Goal: Task Accomplishment & Management: Complete application form

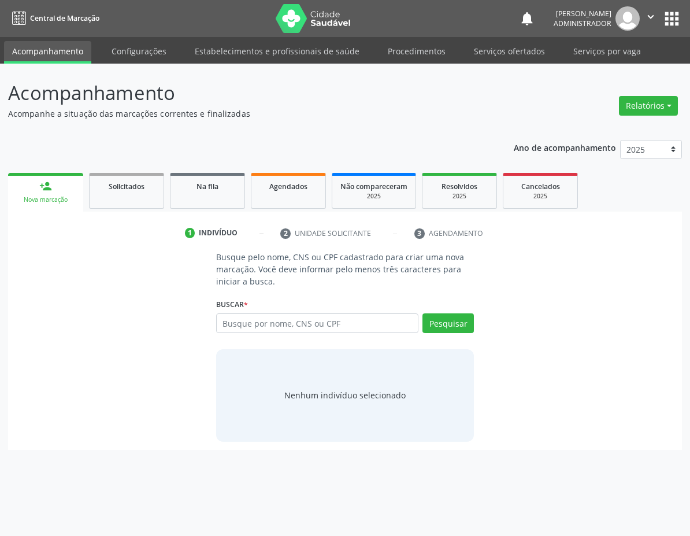
click at [276, 311] on div "Buscar * Busque por nome, CNS ou CPF Nenhum resultado encontrado para: " " Digi…" at bounding box center [345, 317] width 258 height 45
click at [268, 325] on input "text" at bounding box center [317, 323] width 202 height 20
paste input "700 0050 0829 1909"
type input "700 0050 0829 1909"
click at [441, 328] on button "Pesquisar" at bounding box center [447, 323] width 51 height 20
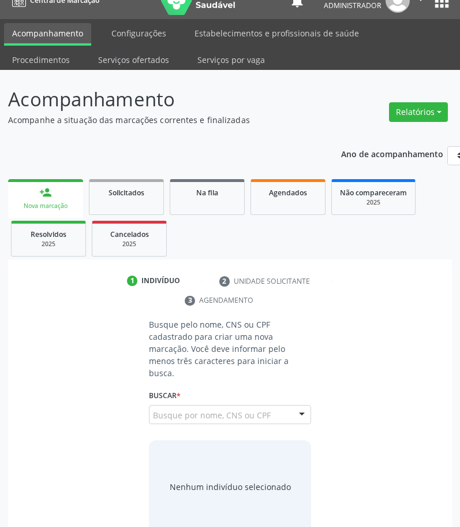
scroll to position [28, 0]
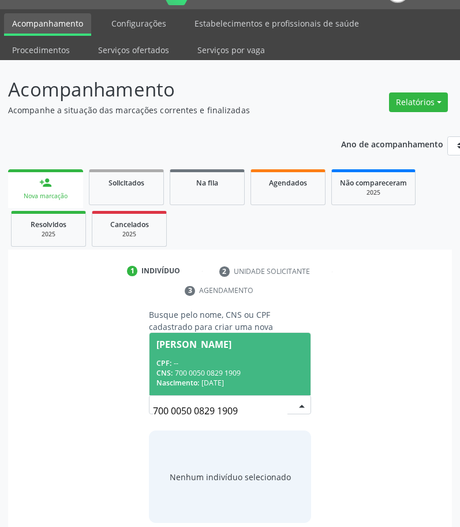
click at [261, 399] on input "700 0050 0829 1909" at bounding box center [220, 410] width 135 height 23
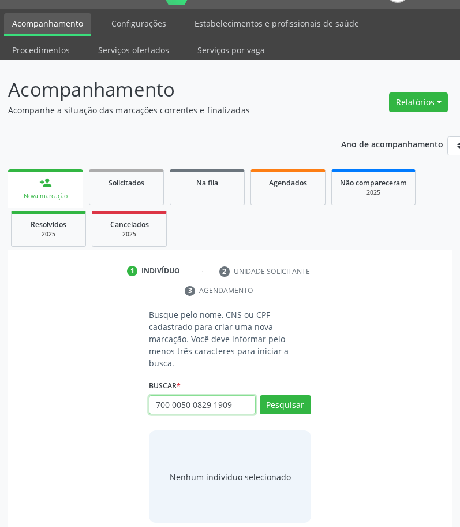
drag, startPoint x: 236, startPoint y: 399, endPoint x: 144, endPoint y: 395, distance: 92.5
click at [144, 394] on div "Busque pelo nome, CNS ou CPF cadastrado para criar uma nova marcação. Você deve…" at bounding box center [230, 416] width 179 height 214
type input "rosa"
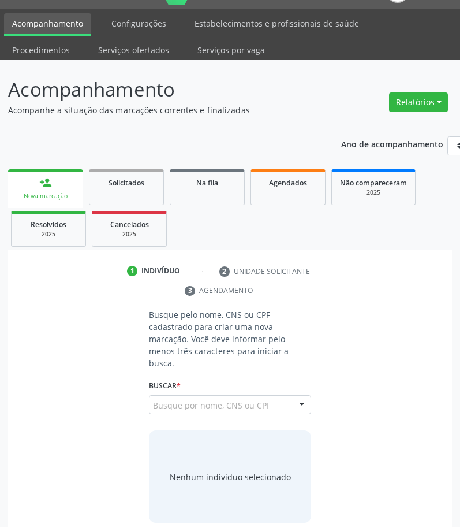
click at [153, 399] on input "rosa" at bounding box center [153, 410] width 0 height 23
type input "r"
type input "703 6030 7052 7330"
click at [281, 395] on button "Pesquisar" at bounding box center [285, 405] width 51 height 20
click at [117, 178] on span "Solicitados" at bounding box center [127, 183] width 36 height 10
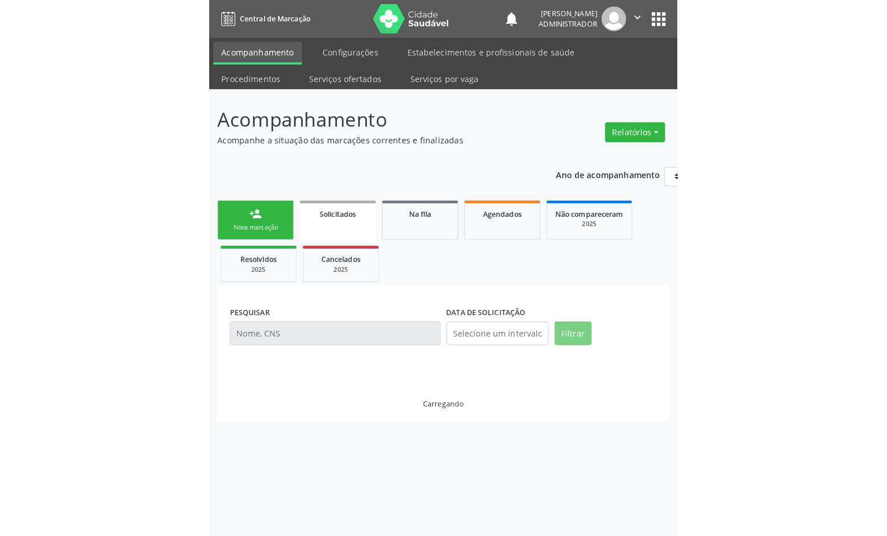
scroll to position [0, 0]
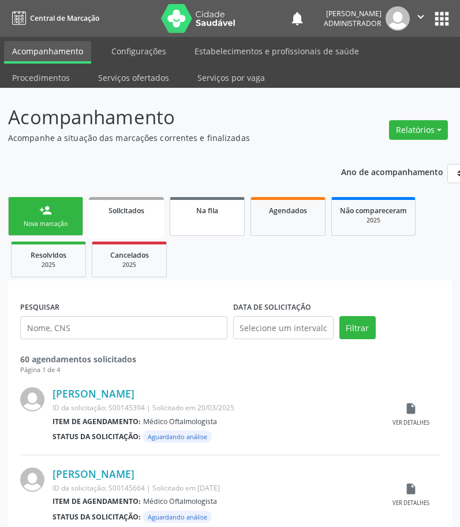
click at [232, 197] on link "Na fila" at bounding box center [207, 216] width 75 height 39
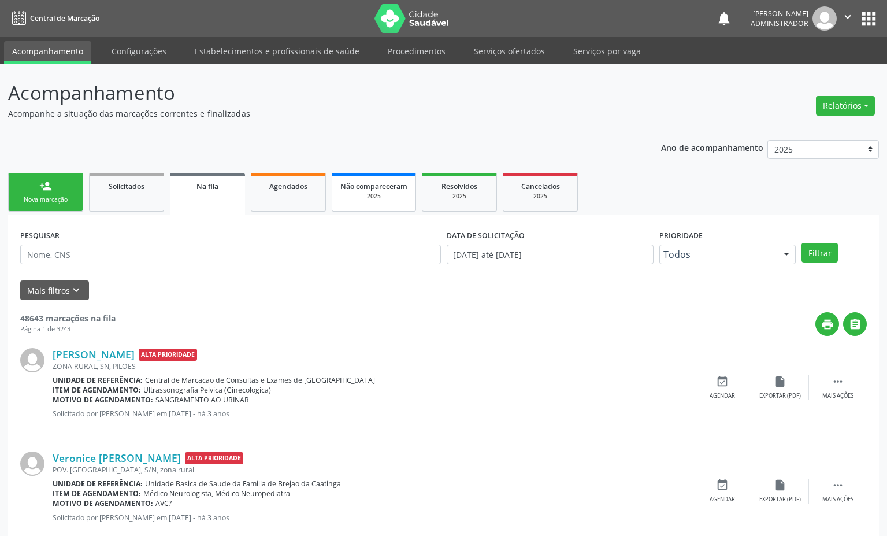
drag, startPoint x: 46, startPoint y: 195, endPoint x: 402, endPoint y: 205, distance: 356.1
click at [46, 194] on link "person_add Nova marcação" at bounding box center [45, 192] width 75 height 39
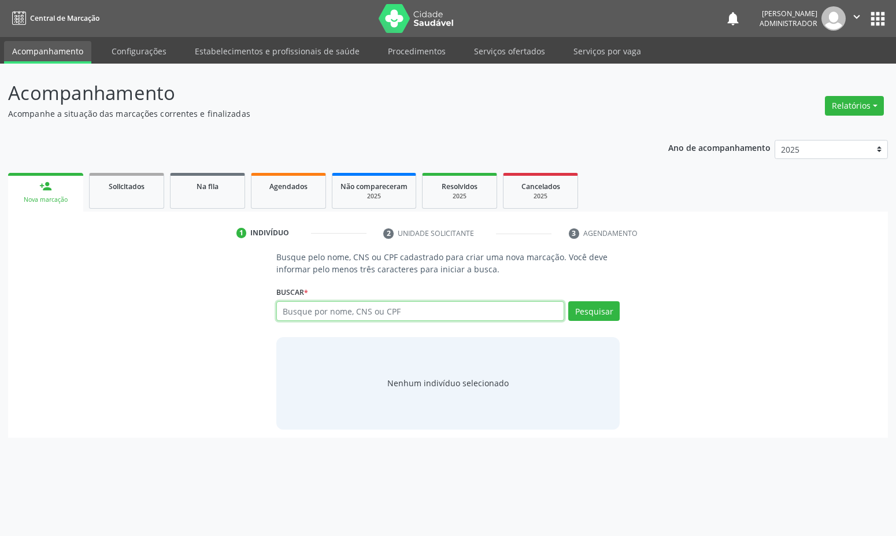
click at [333, 306] on input "text" at bounding box center [420, 311] width 288 height 20
drag, startPoint x: 296, startPoint y: 312, endPoint x: 229, endPoint y: 301, distance: 67.3
click at [229, 302] on div "Busque pelo nome, CNS ou CPF cadastrado para criar uma nova marcação. Você deve…" at bounding box center [447, 340] width 863 height 178
paste input "407332843000"
type input "703407332843000"
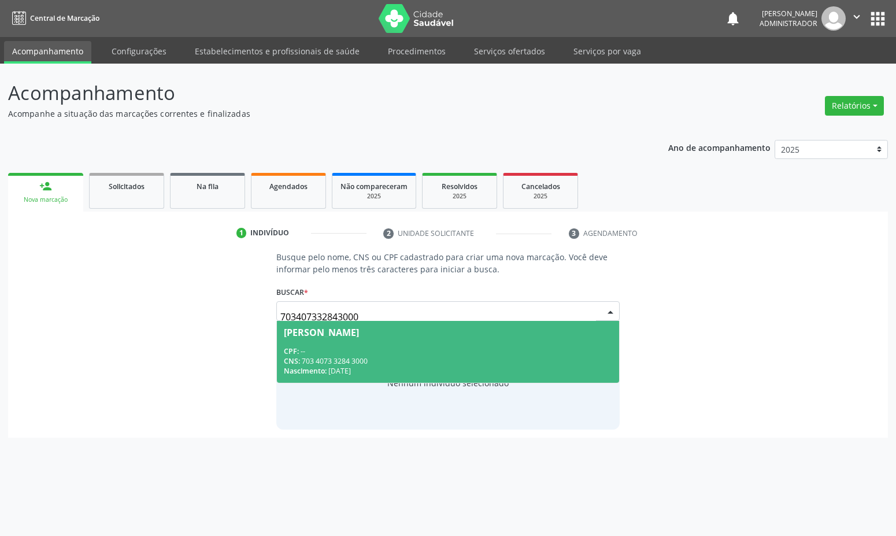
click at [549, 351] on span "[PERSON_NAME] CPF: -- CNS: 703 4073 3284 3000 Nascimento: [DATE]" at bounding box center [448, 352] width 343 height 62
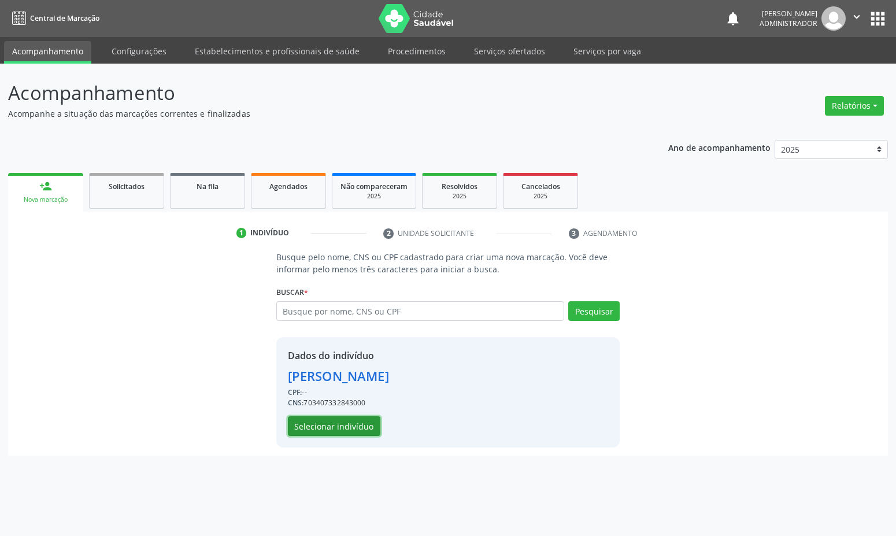
click at [310, 425] on button "Selecionar indivíduo" at bounding box center [334, 426] width 92 height 20
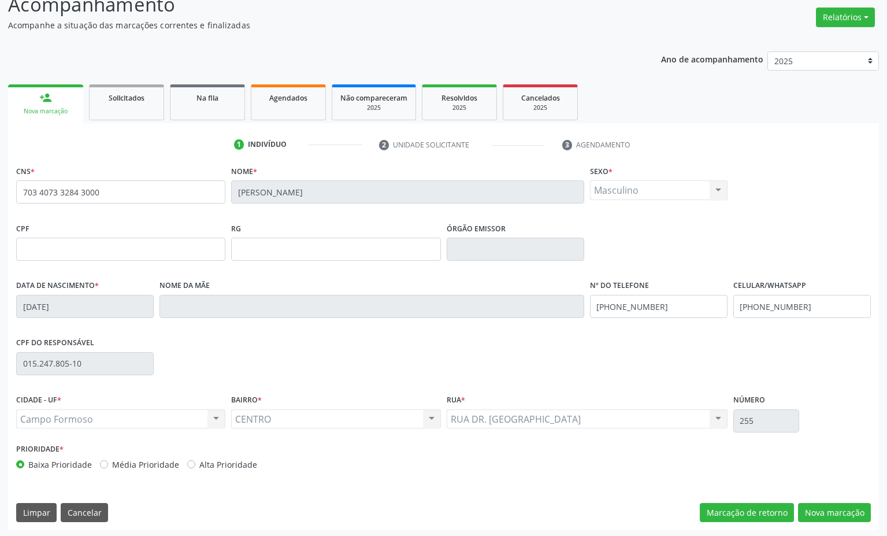
scroll to position [91, 0]
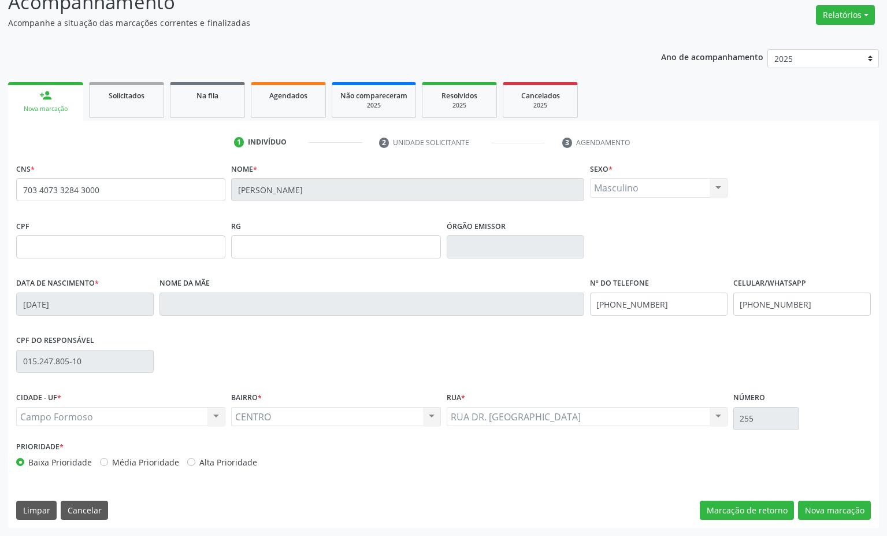
click at [631, 183] on div "Masculino Masculino Feminino Nenhum resultado encontrado para: " " Não há nenhu…" at bounding box center [659, 188] width 138 height 20
click at [633, 182] on div "Masculino Masculino Feminino Nenhum resultado encontrado para: " " Não há nenhu…" at bounding box center [659, 188] width 138 height 20
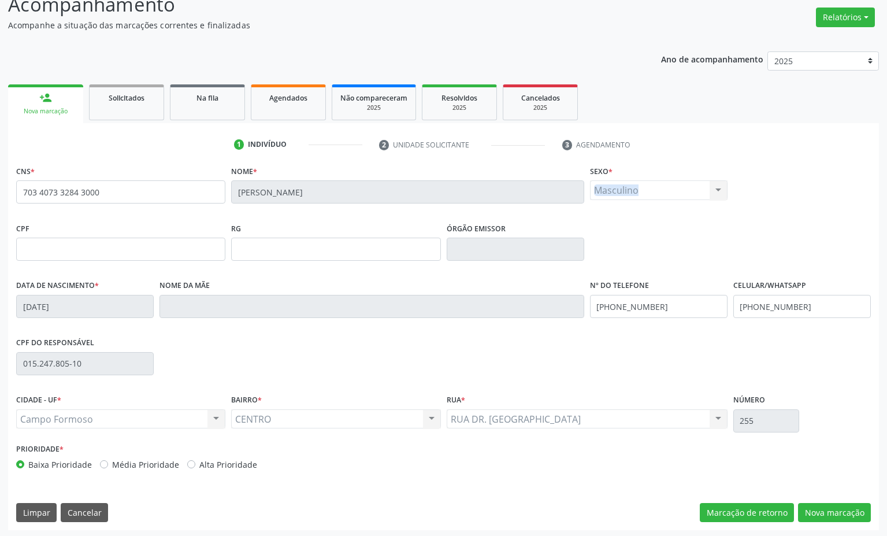
scroll to position [79, 0]
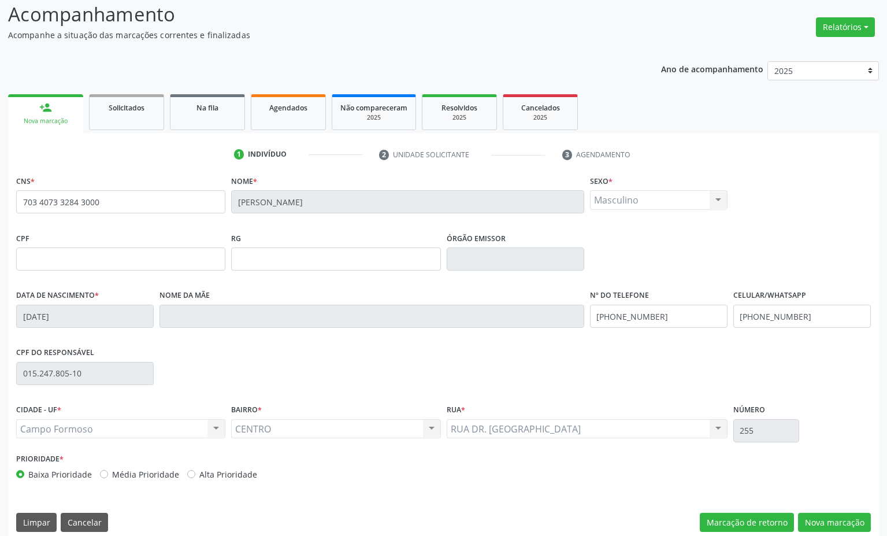
click at [281, 430] on div "CENTRO CENTRO Nenhum resultado encontrado para: " " Não há nenhuma opção para s…" at bounding box center [335, 429] width 209 height 20
